Goal: Transaction & Acquisition: Purchase product/service

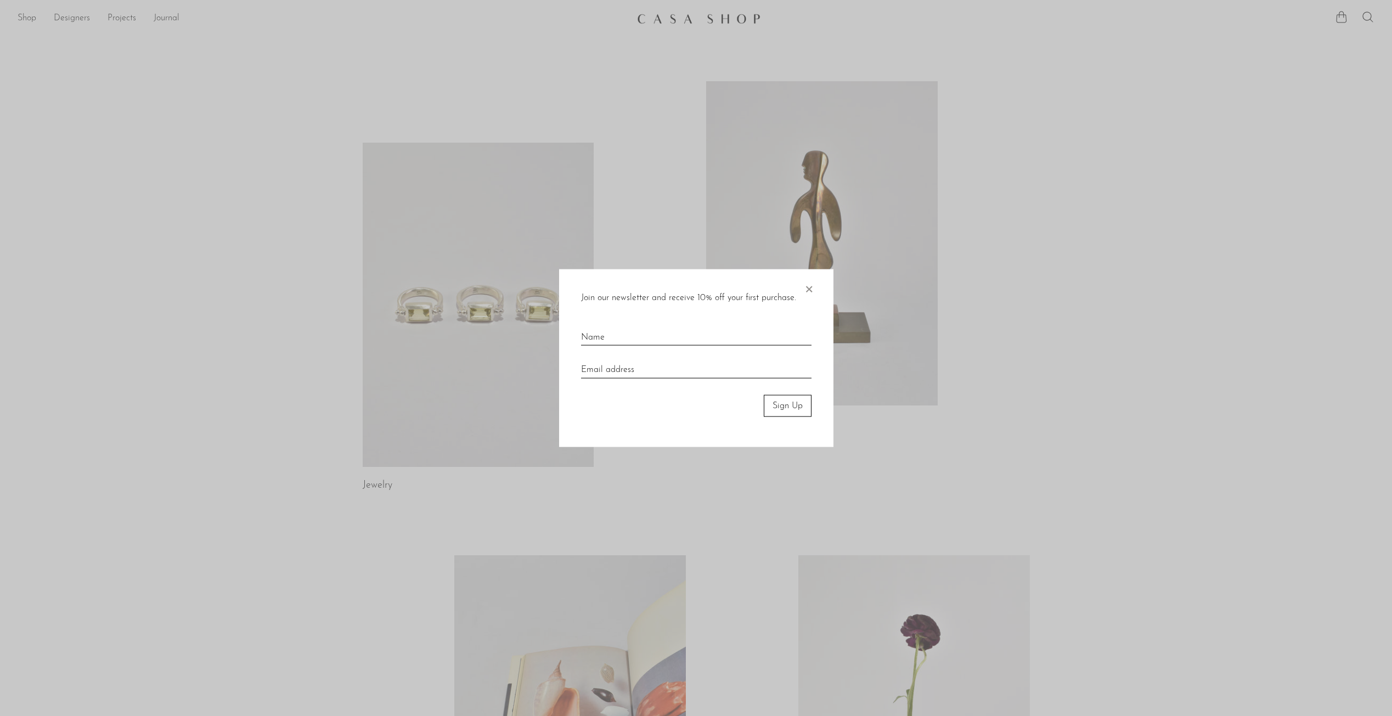
click at [807, 289] on span "×" at bounding box center [808, 286] width 11 height 35
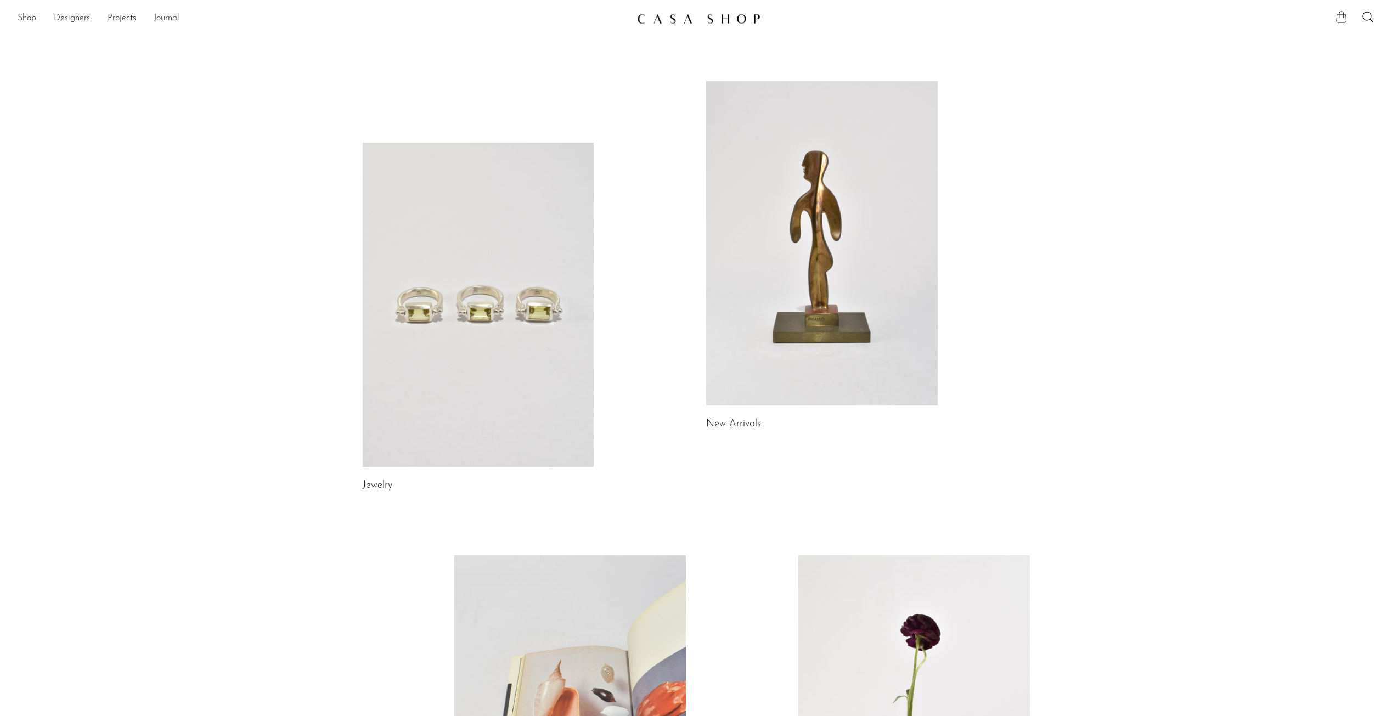
click at [743, 424] on link "New Arrivals" at bounding box center [733, 424] width 55 height 10
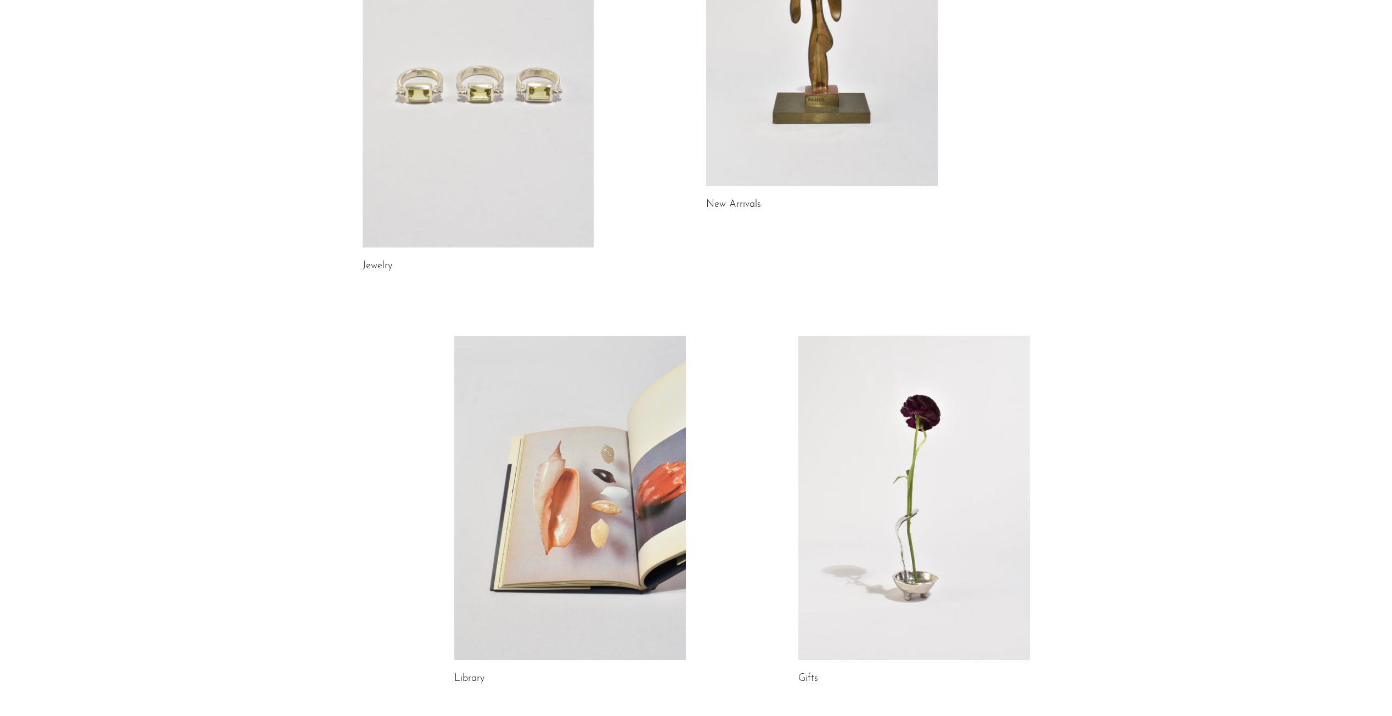
scroll to position [351, 0]
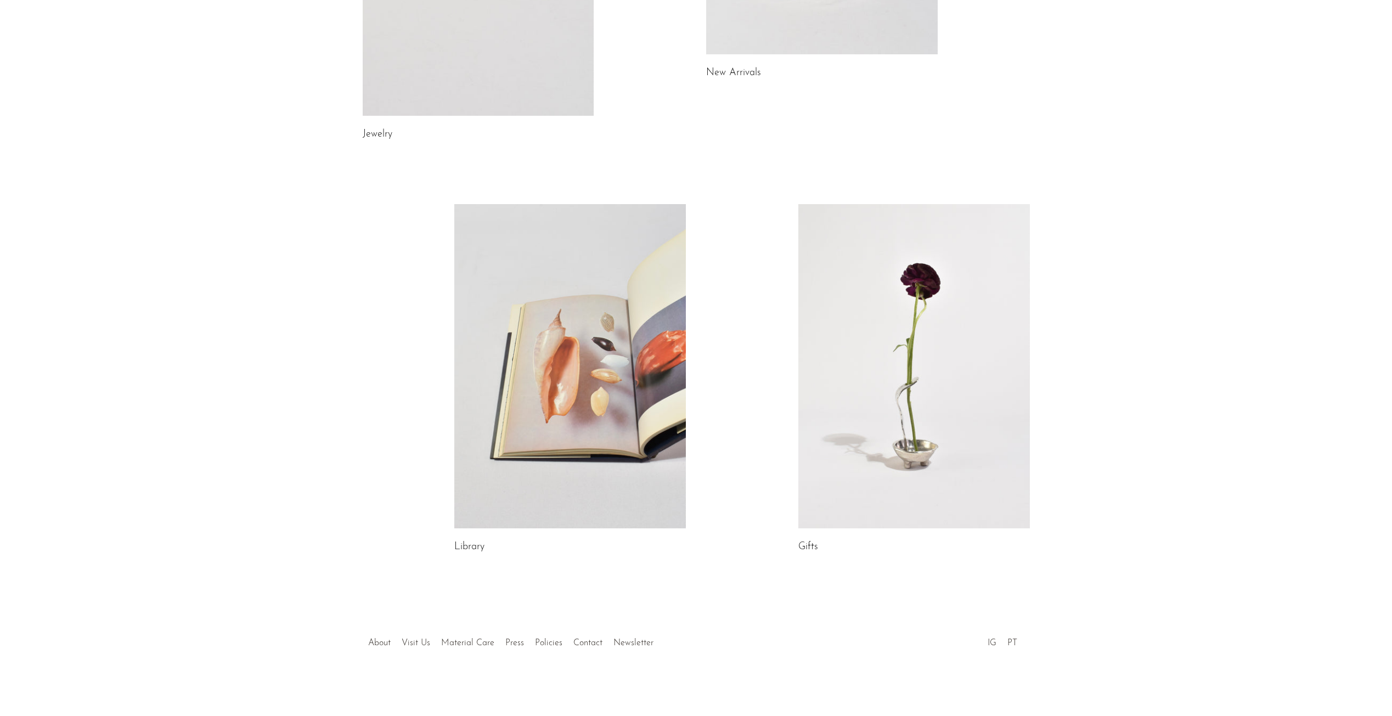
click at [635, 460] on link at bounding box center [570, 366] width 232 height 324
click at [811, 546] on link "Gifts" at bounding box center [808, 547] width 20 height 10
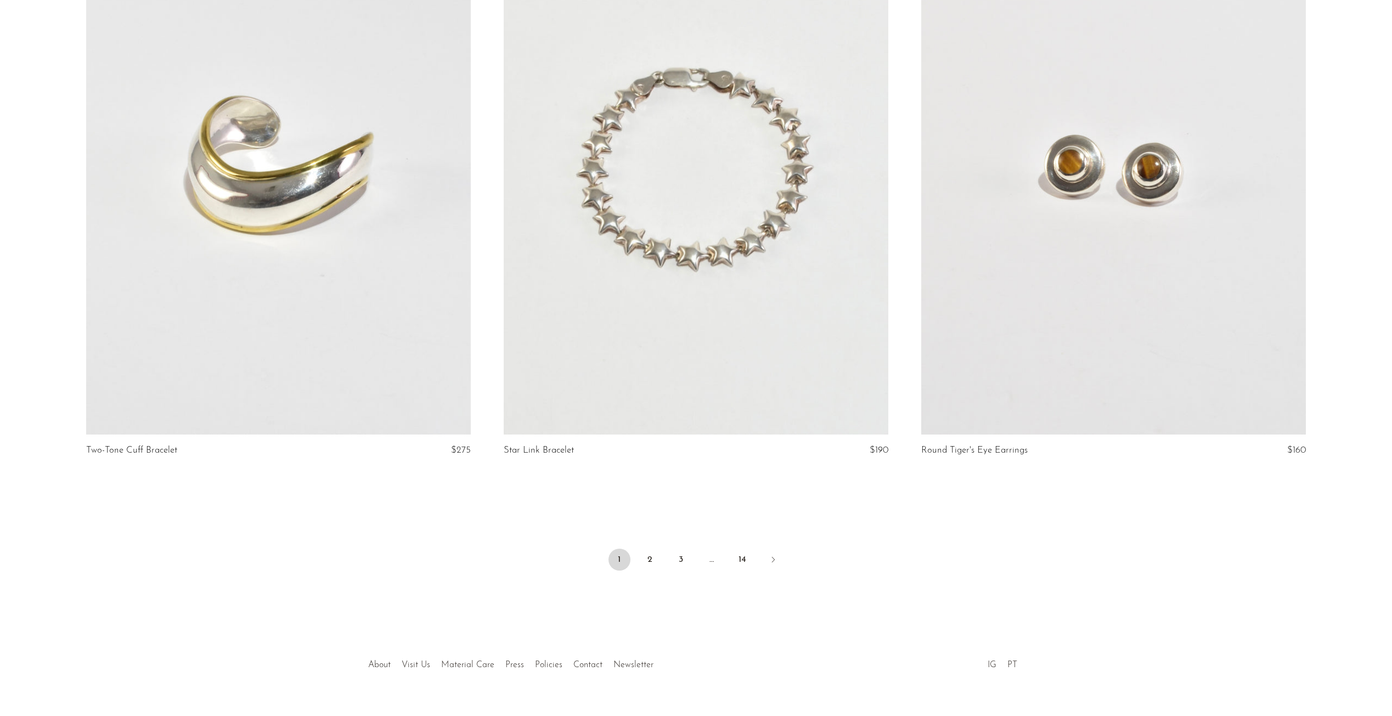
scroll to position [6686, 0]
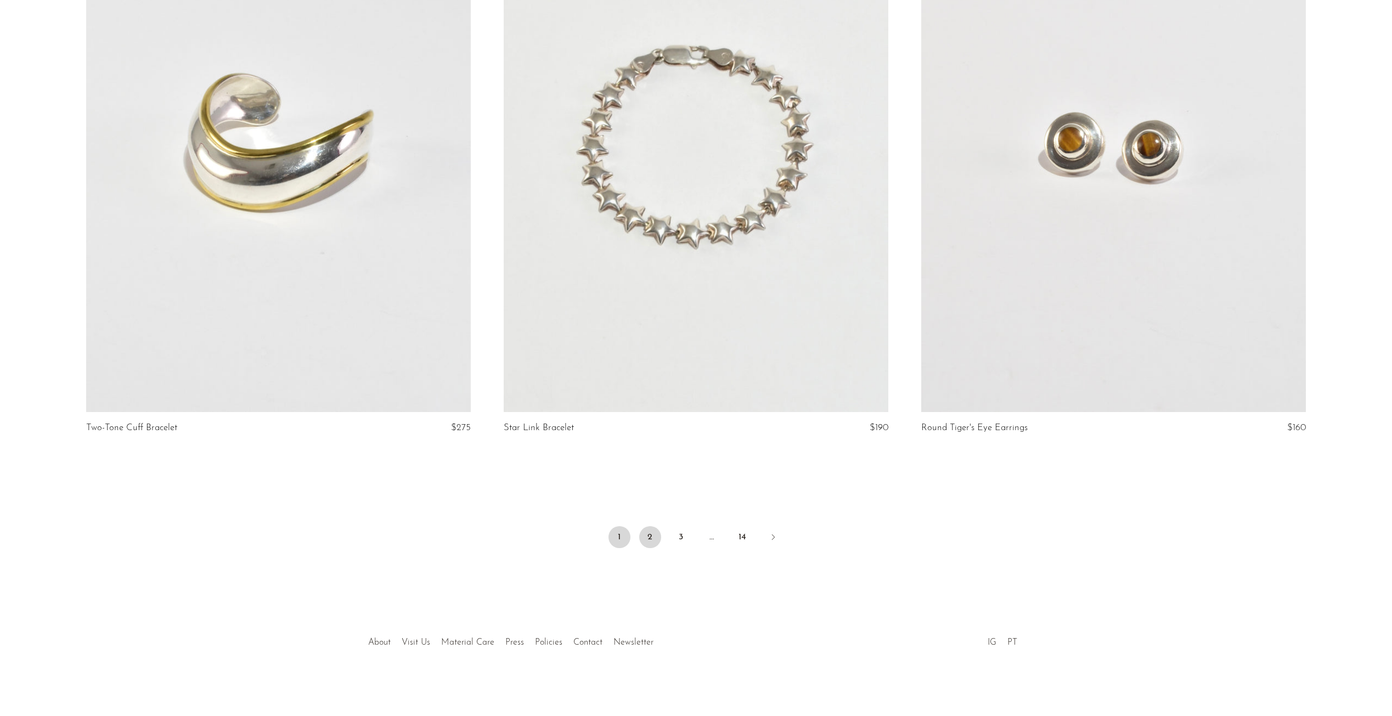
click at [649, 539] on link "2" at bounding box center [650, 537] width 22 height 22
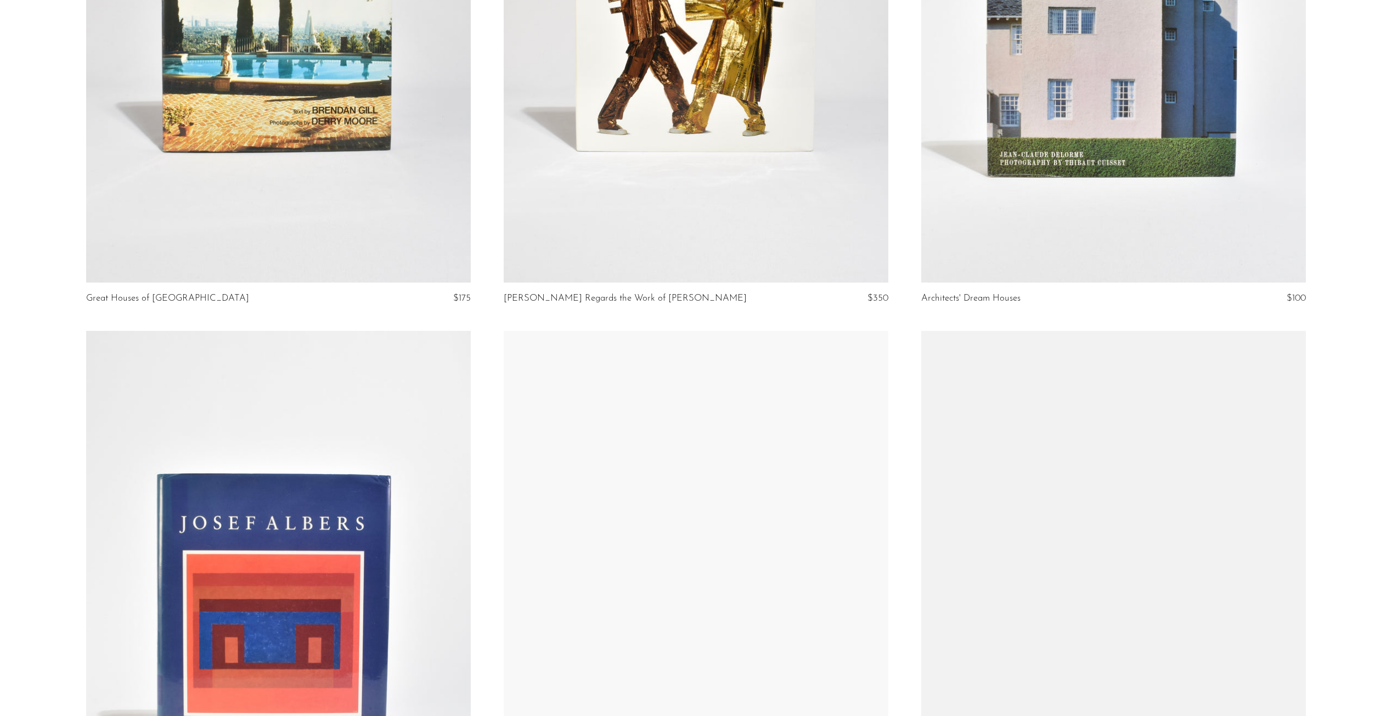
scroll to position [3567, 0]
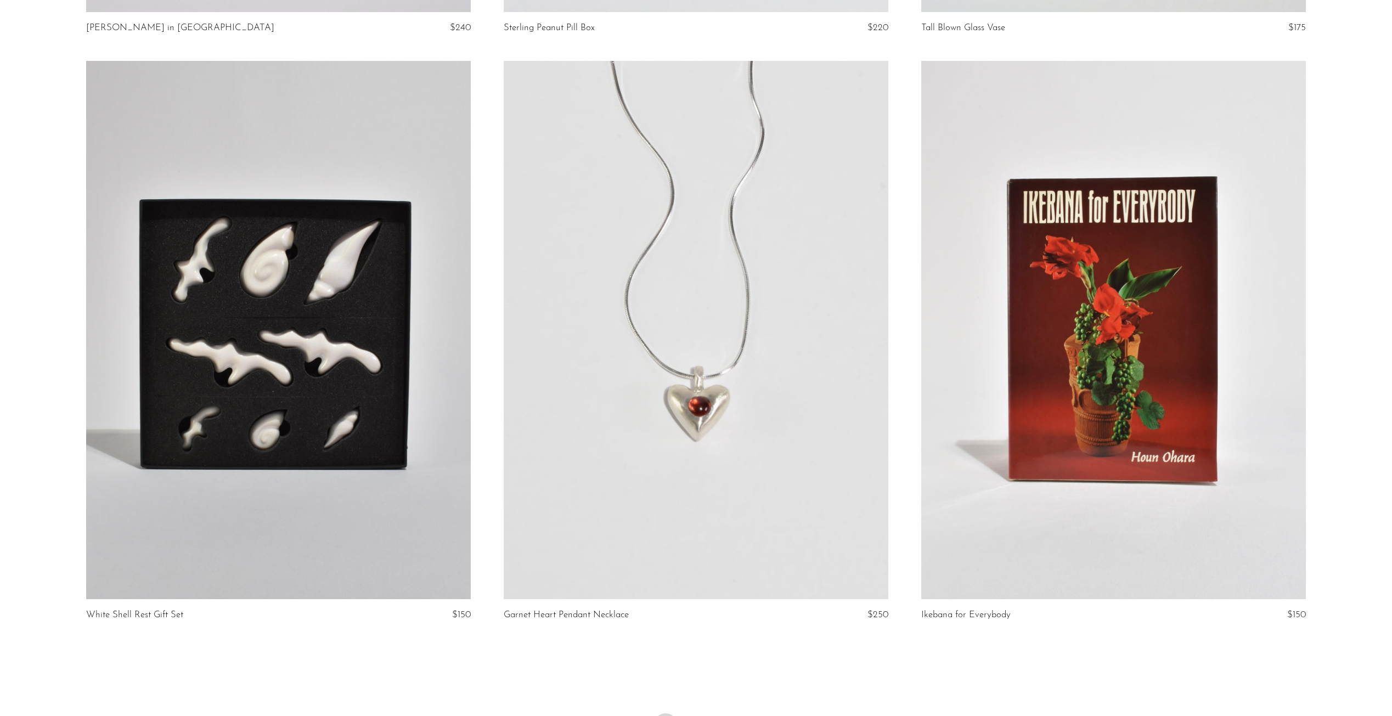
scroll to position [6640, 0]
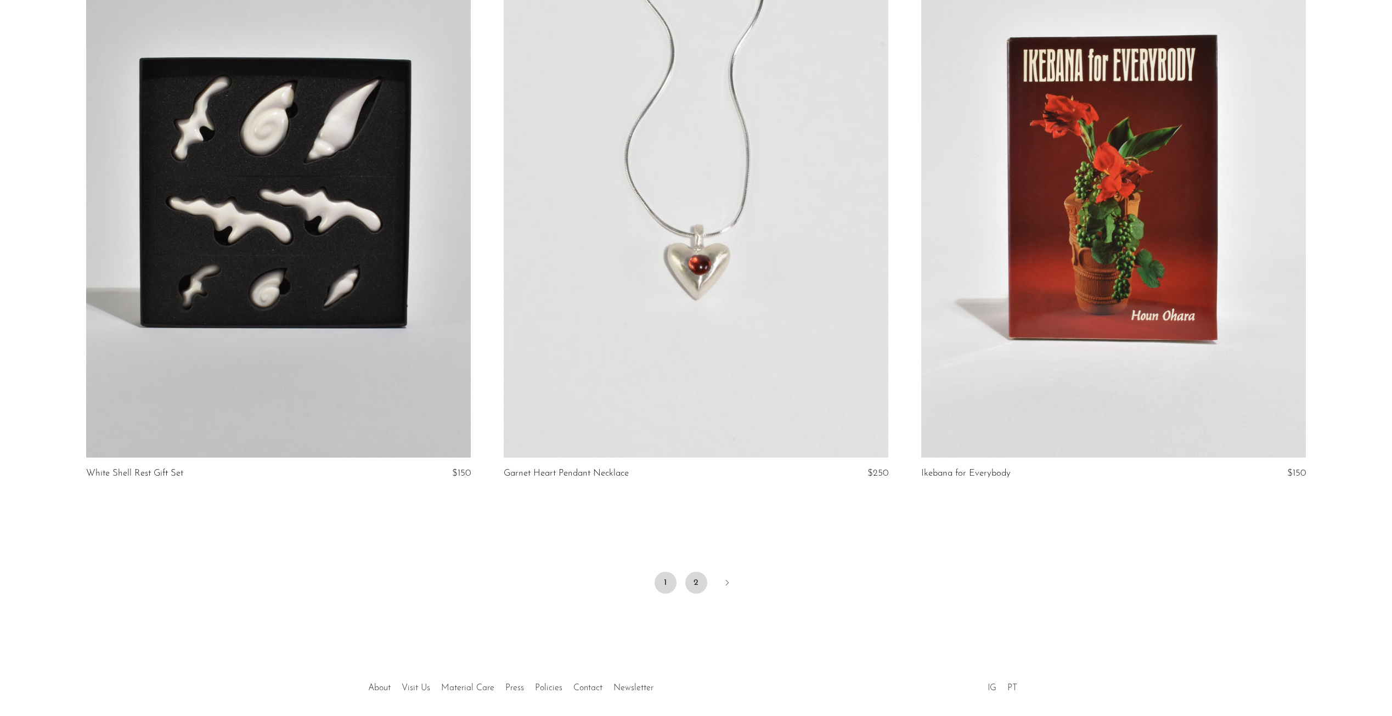
click at [694, 583] on link "2" at bounding box center [696, 583] width 22 height 22
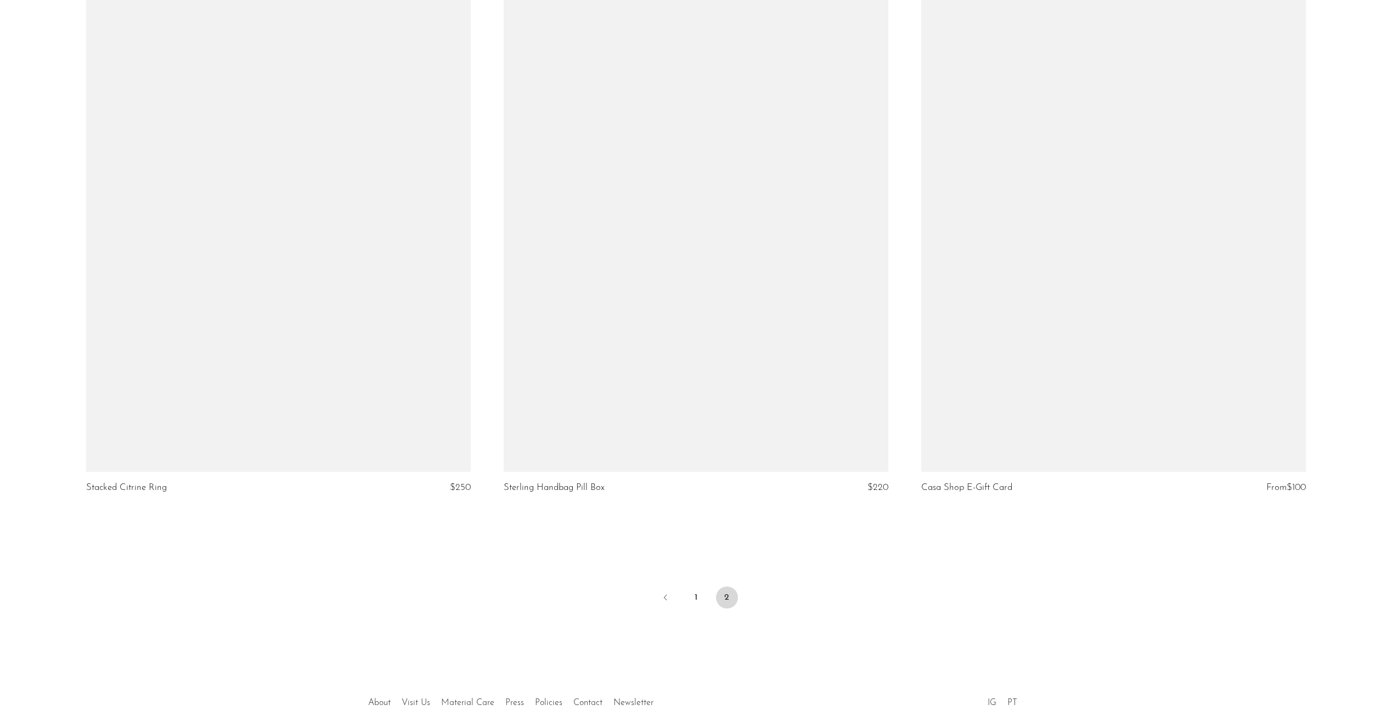
scroll to position [6099, 0]
